Goal: Transaction & Acquisition: Purchase product/service

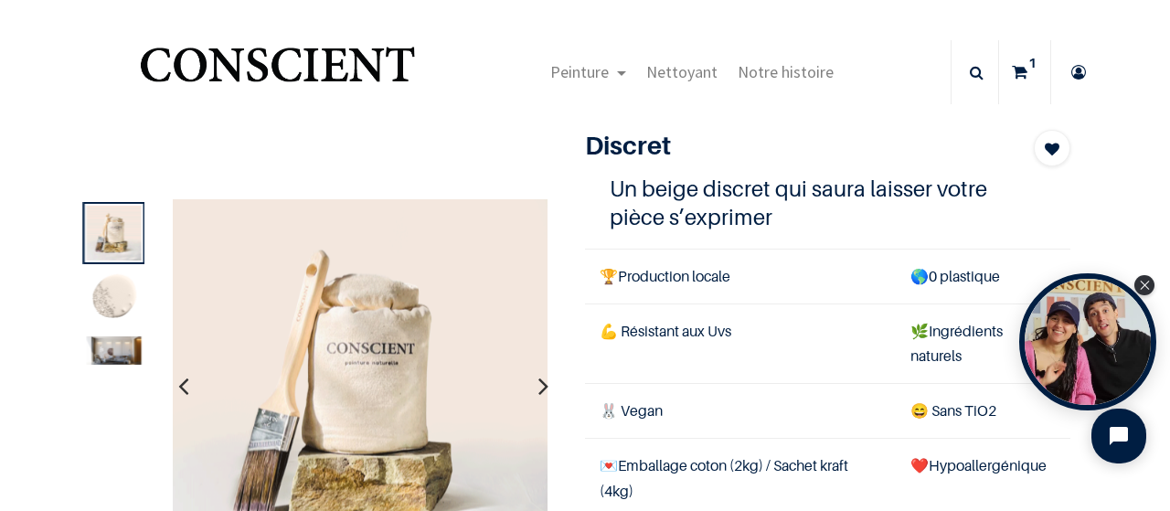
click at [1016, 72] on icon at bounding box center [1020, 72] width 16 height 64
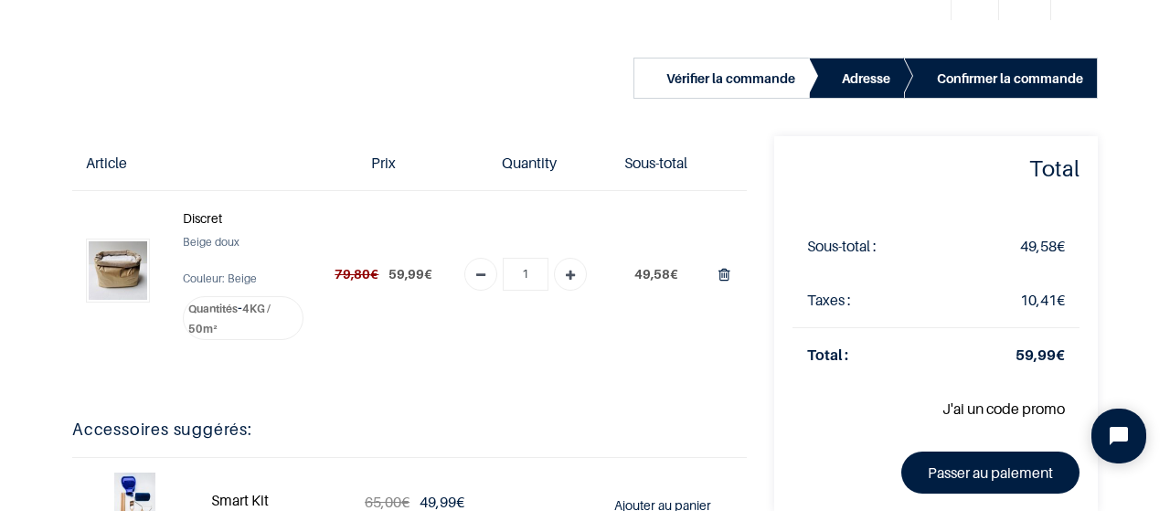
scroll to position [86, 0]
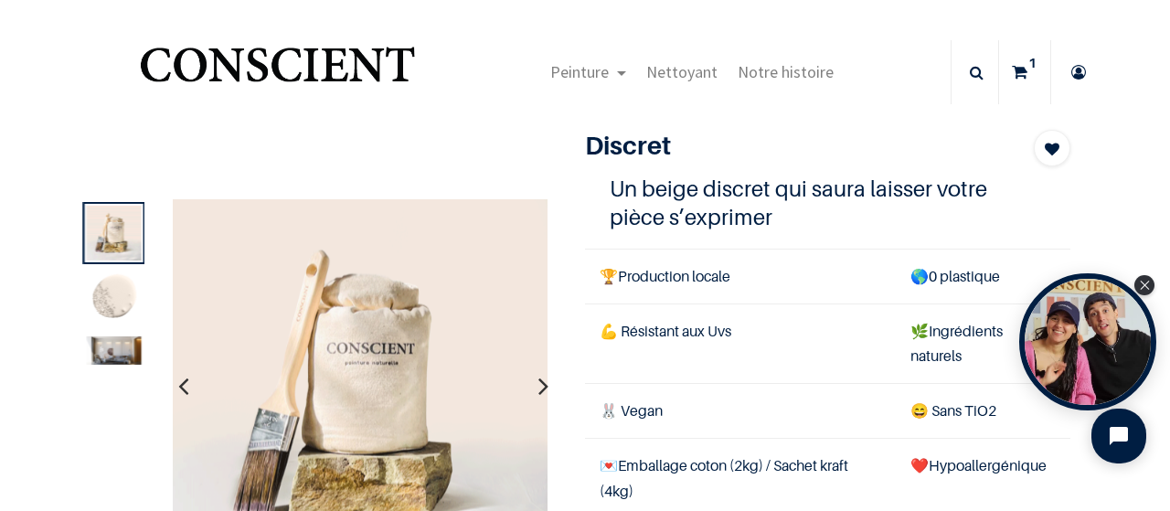
click at [117, 352] on img at bounding box center [113, 350] width 55 height 28
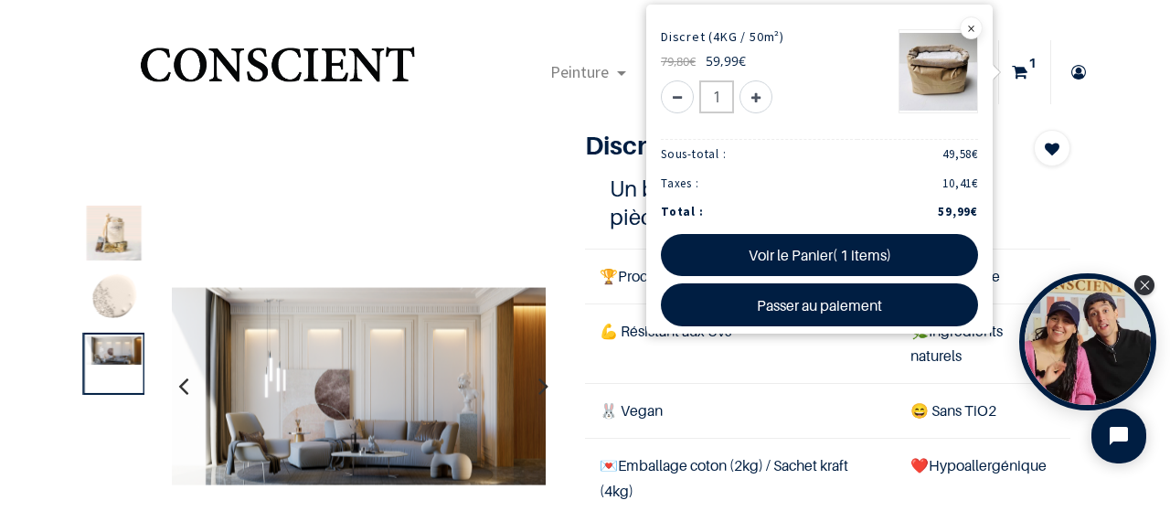
click at [1019, 75] on icon at bounding box center [1020, 72] width 16 height 64
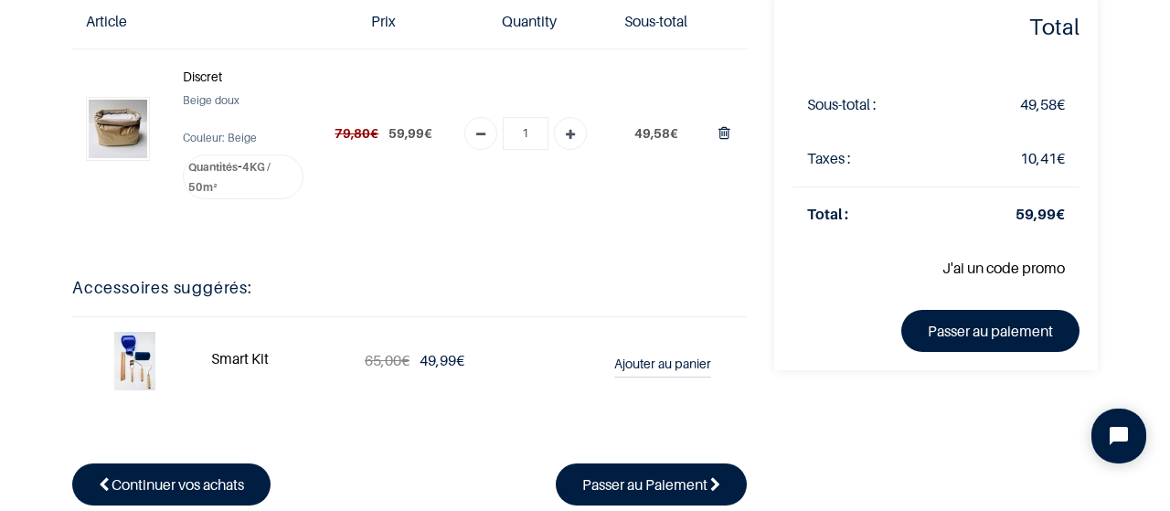
scroll to position [119, 0]
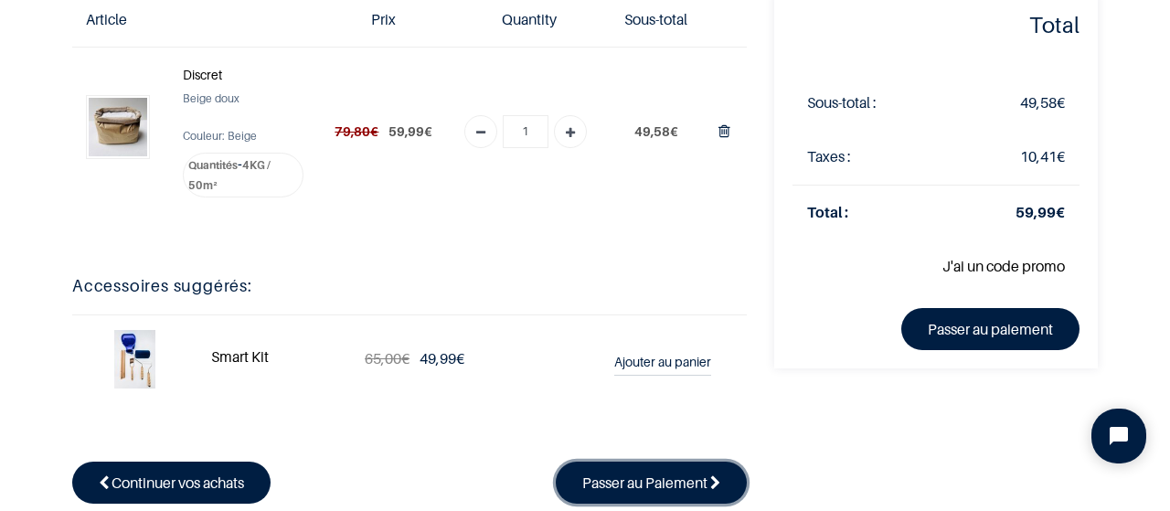
click at [620, 485] on span "Passer au Paiement" at bounding box center [644, 482] width 125 height 18
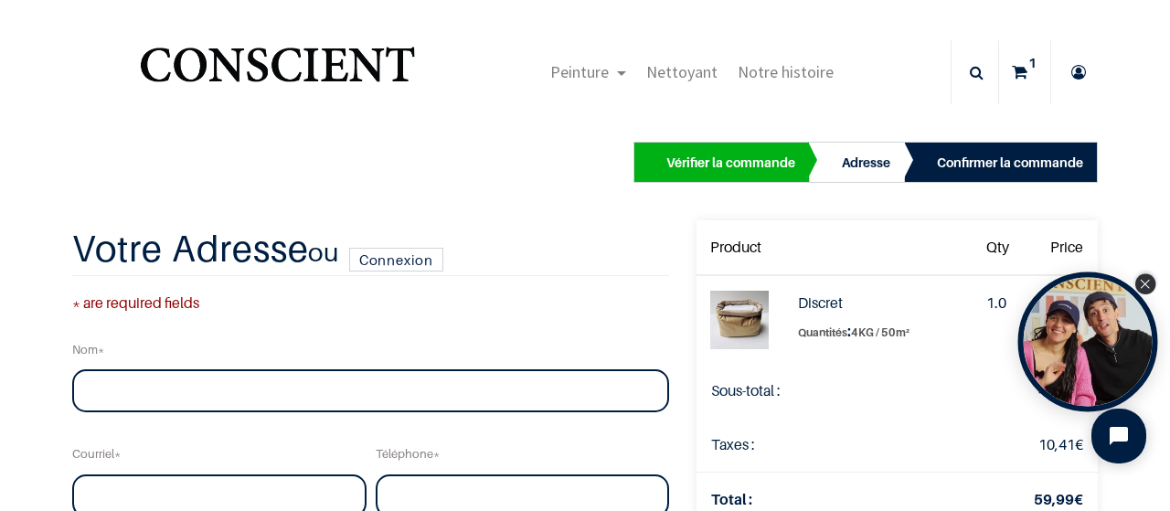
click at [1150, 286] on icon "Close Tolstoy widget" at bounding box center [1145, 284] width 10 height 9
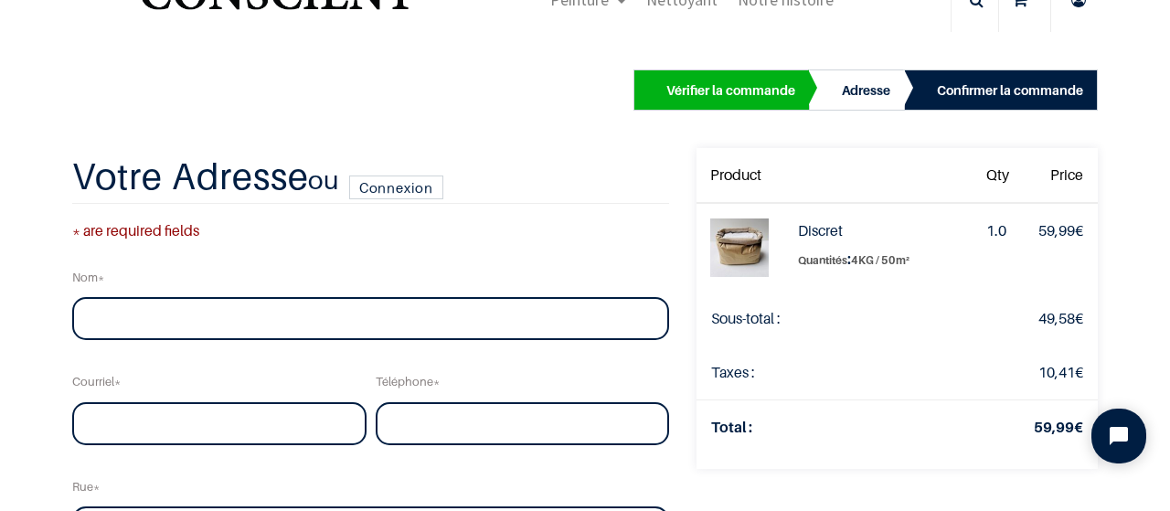
scroll to position [70, 0]
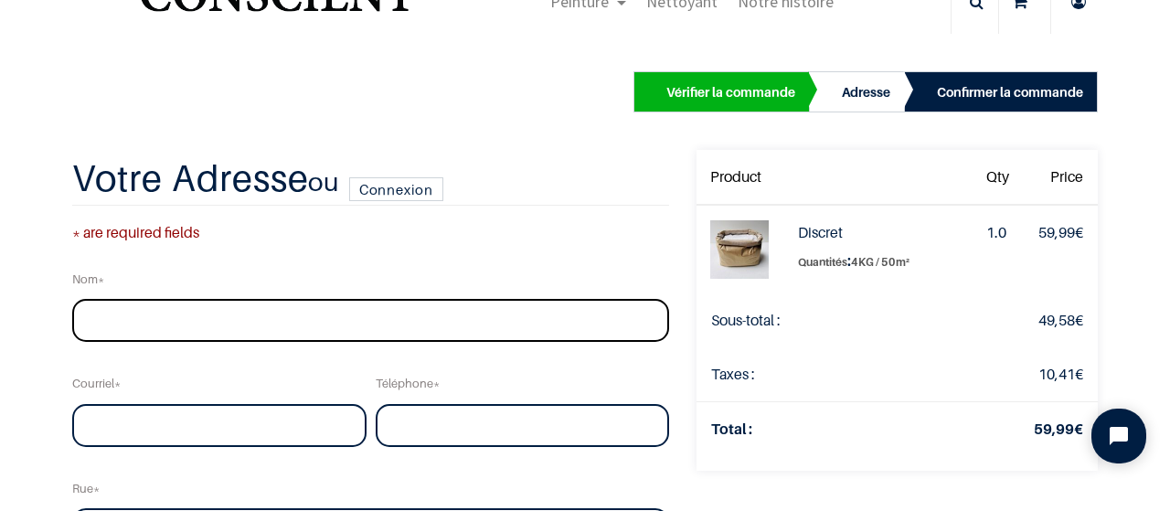
click at [317, 325] on input "text" at bounding box center [370, 321] width 597 height 44
click at [289, 310] on input "text" at bounding box center [370, 321] width 597 height 44
type input "LUCAS"
click at [161, 434] on input "email" at bounding box center [219, 426] width 294 height 44
type input "sandrine.m.lucas@proton.me"
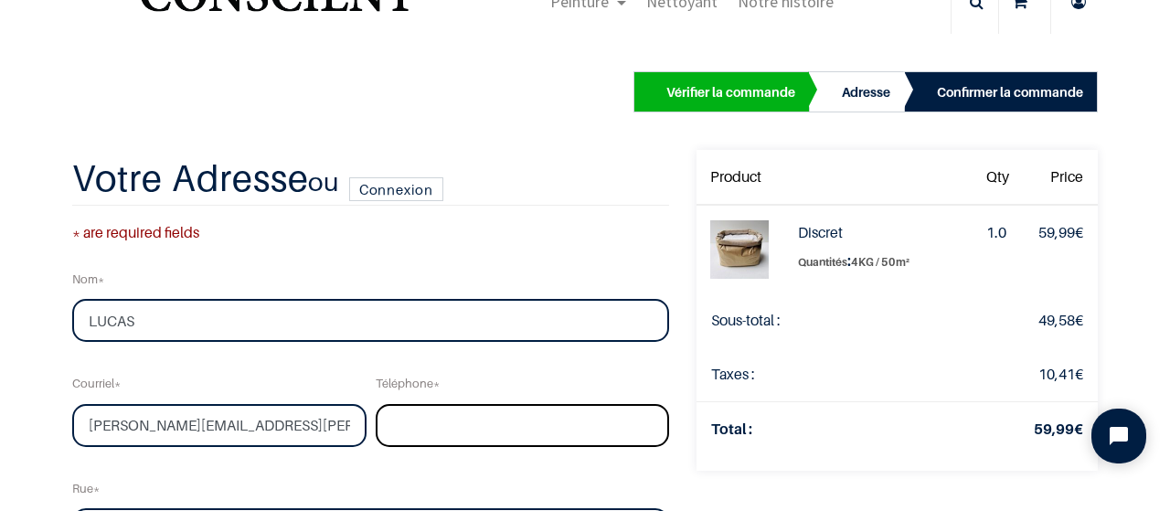
click at [395, 441] on input "tel" at bounding box center [523, 426] width 294 height 44
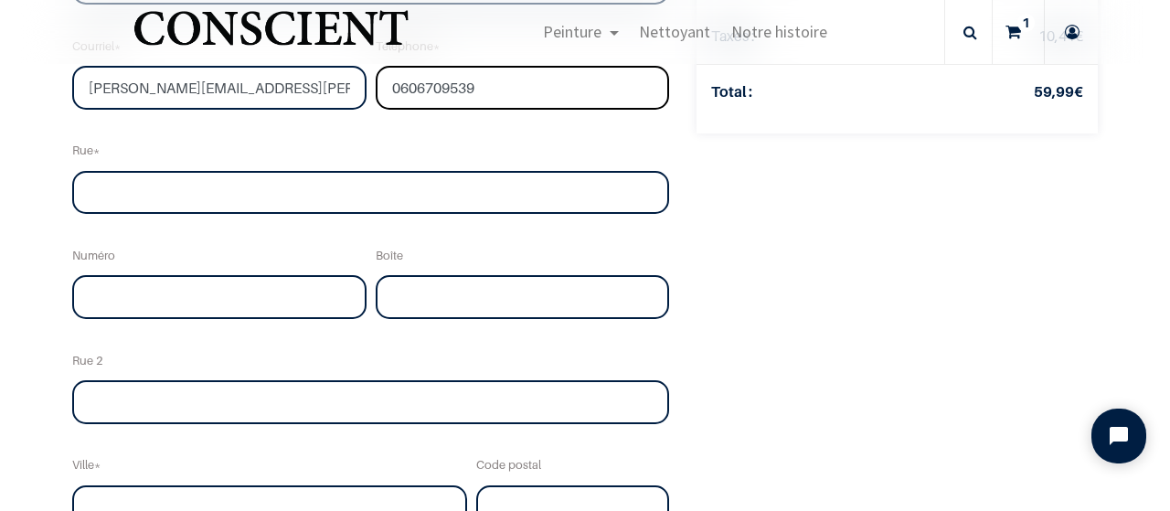
scroll to position [304, 0]
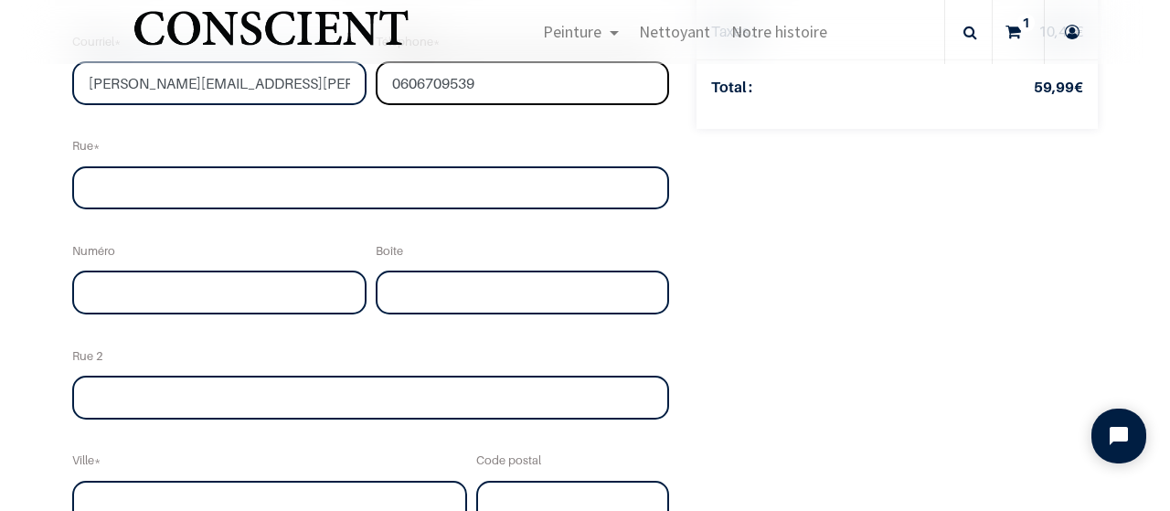
type input "0606709539"
click at [469, 191] on input "text" at bounding box center [370, 188] width 597 height 44
type input "rue de la Gaucherie"
type input "85"
type input "LAVAL"
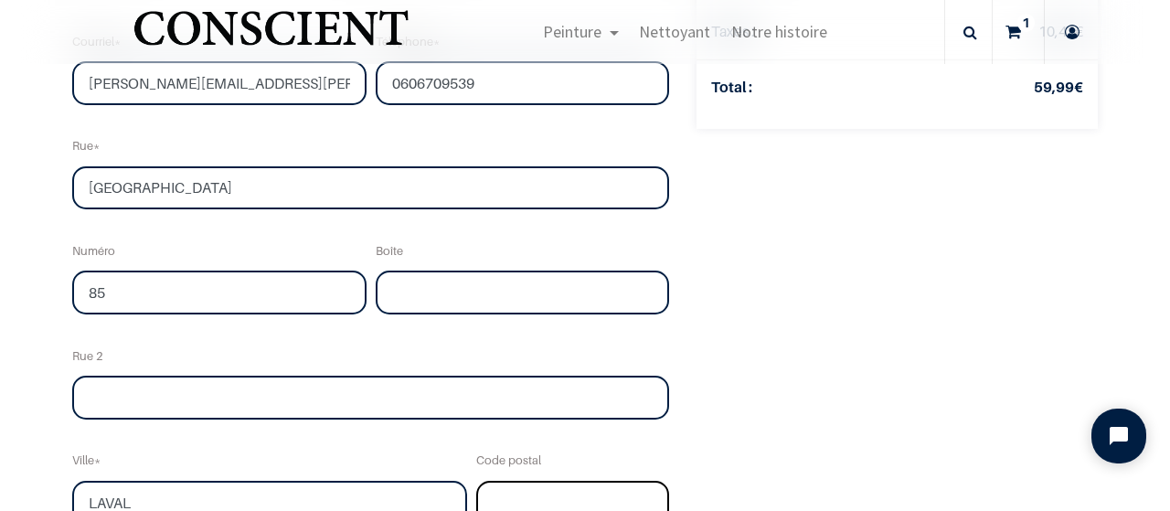
type input "53000"
select select "75"
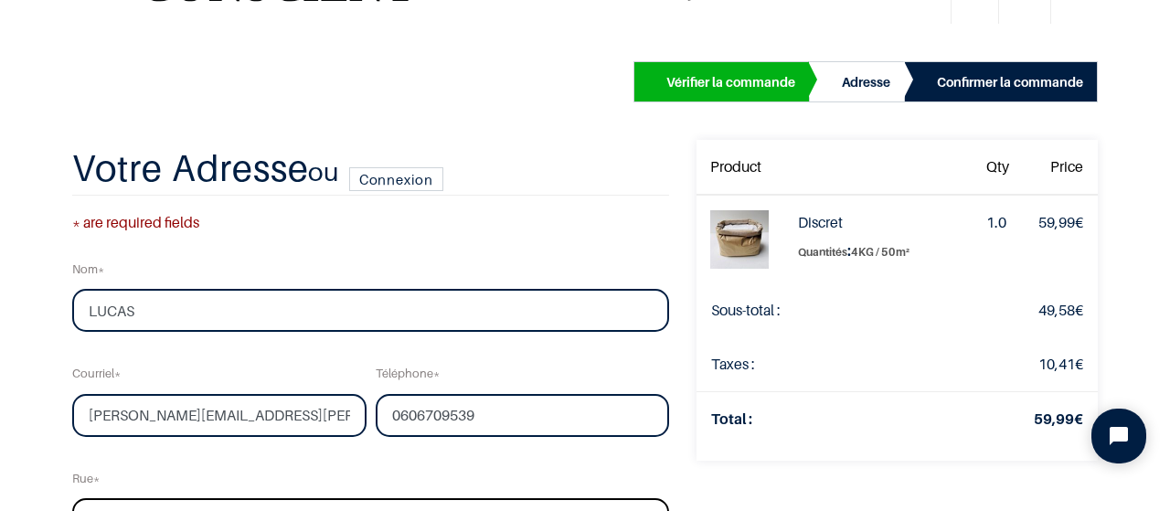
scroll to position [57, 0]
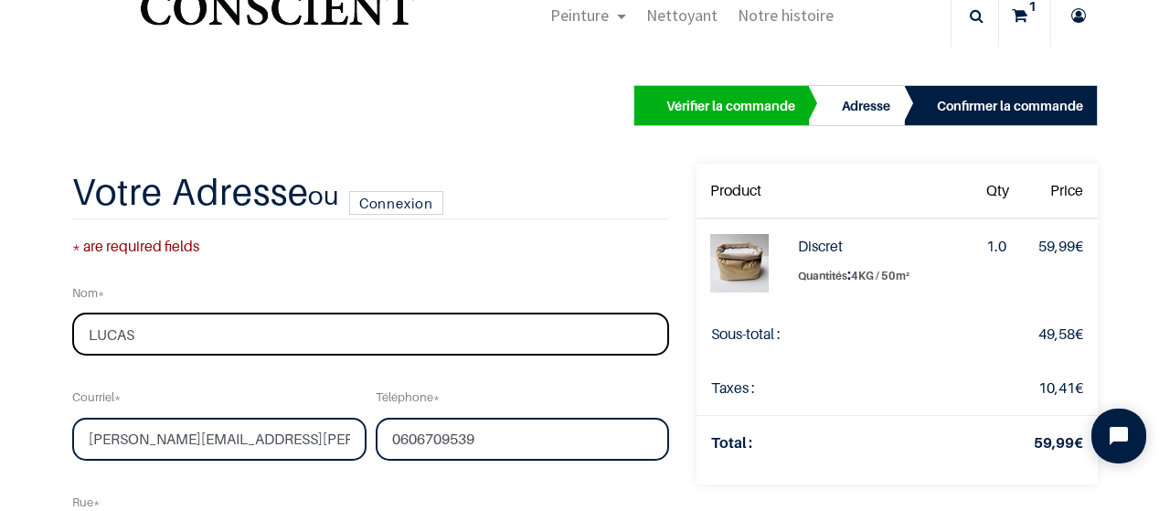
click at [230, 335] on input "LUCAS" at bounding box center [370, 335] width 597 height 44
type input "LUCAS Sandrine"
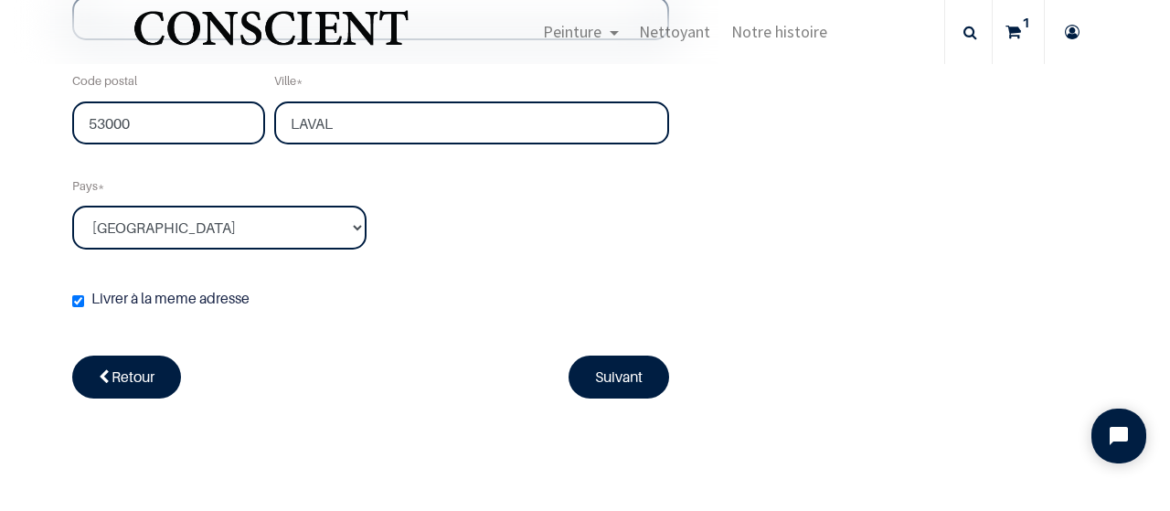
scroll to position [698, 0]
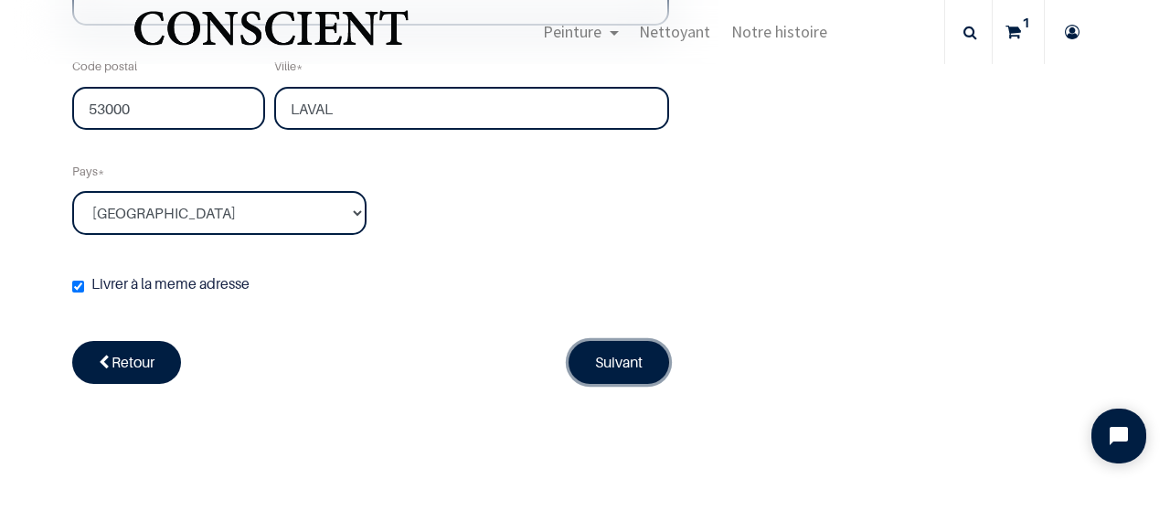
click at [570, 362] on link "Suivant" at bounding box center [619, 362] width 101 height 42
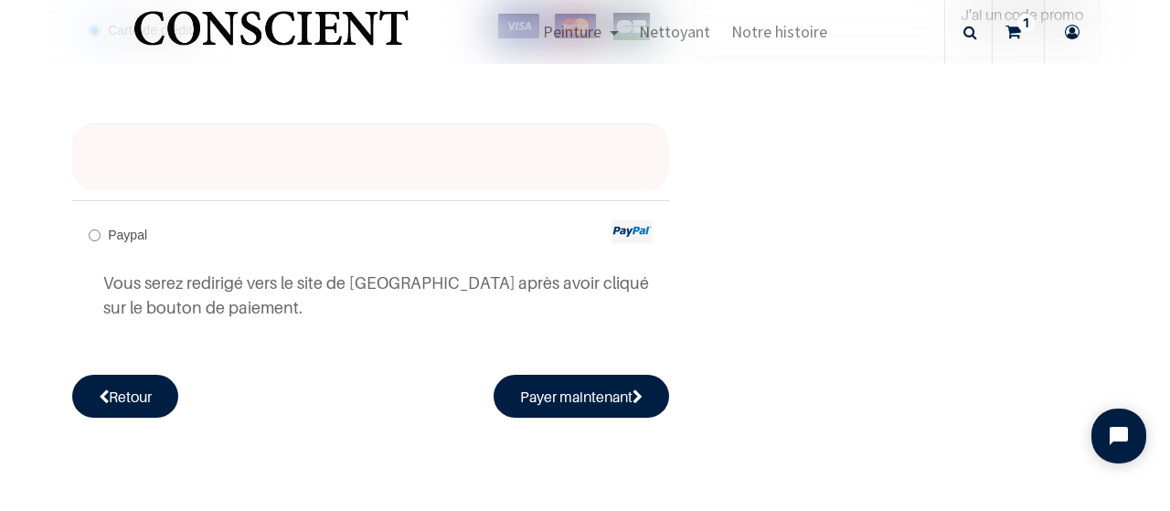
scroll to position [37, 0]
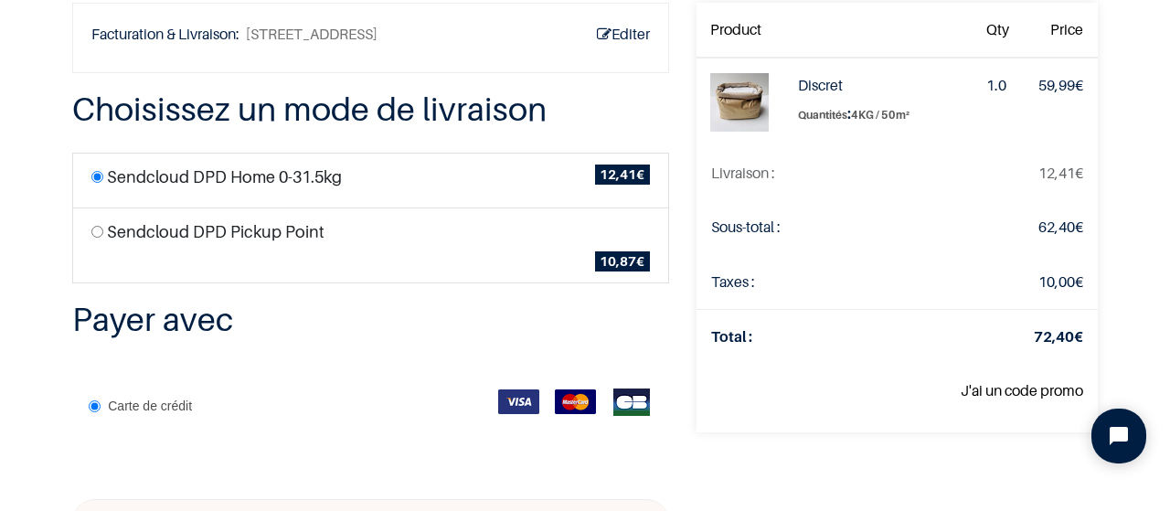
scroll to position [110, 0]
click at [97, 230] on input "radio" at bounding box center [97, 231] width 12 height 12
radio input "true"
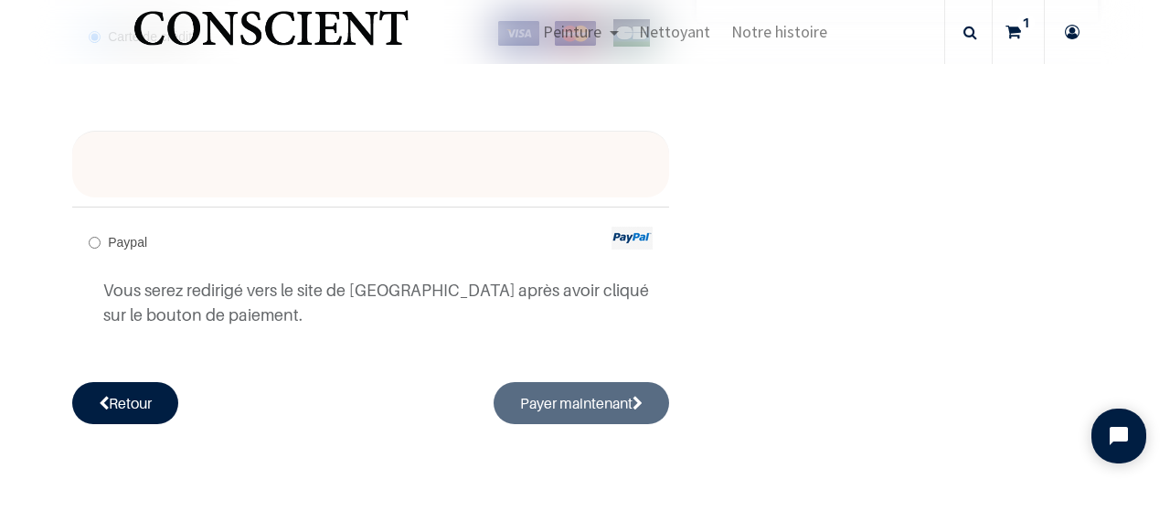
scroll to position [571, 0]
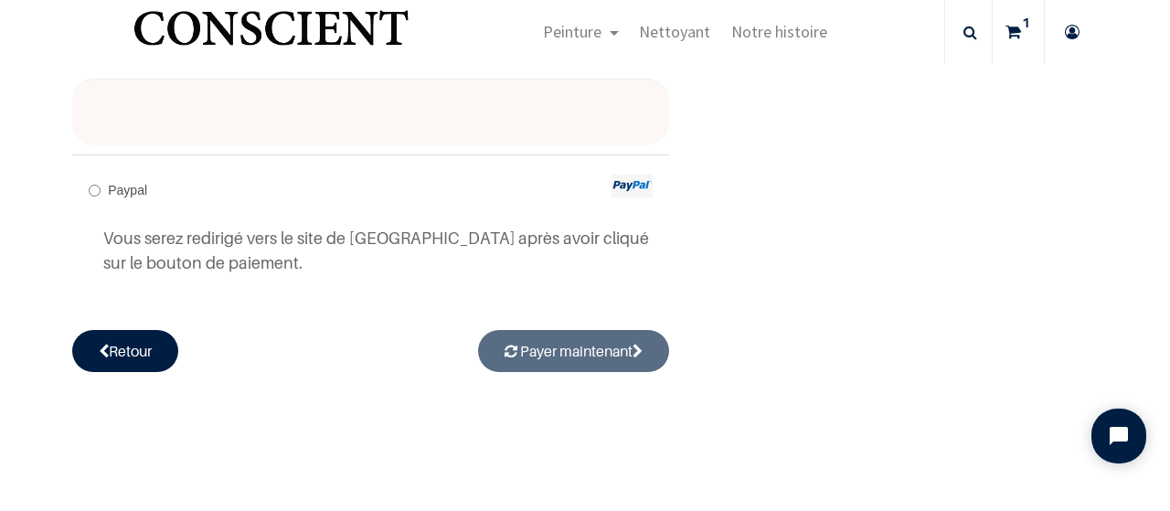
radio input "true"
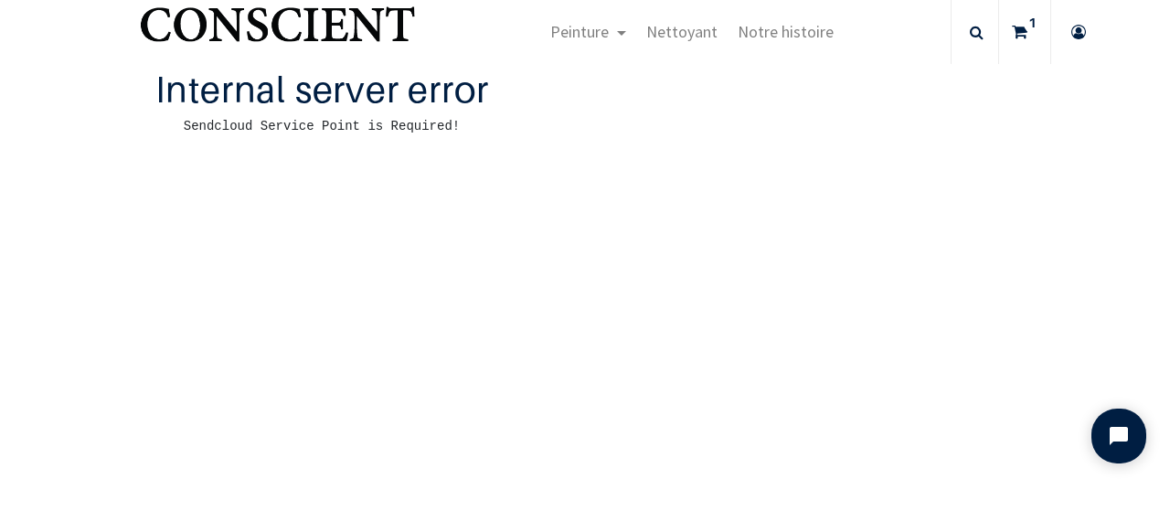
scroll to position [31, 0]
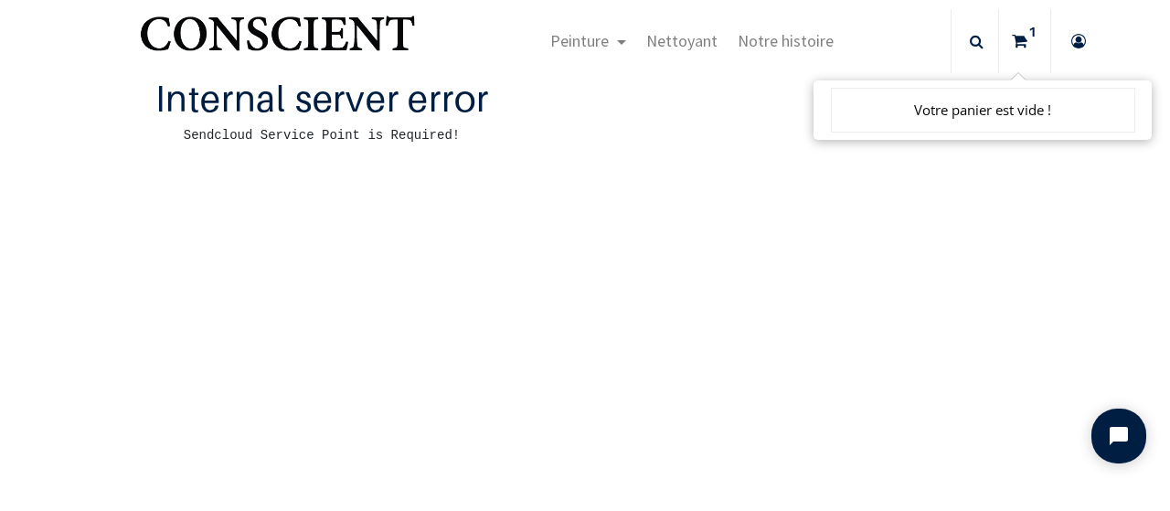
click at [1065, 45] on icon at bounding box center [1078, 41] width 29 height 64
